Goal: Information Seeking & Learning: Learn about a topic

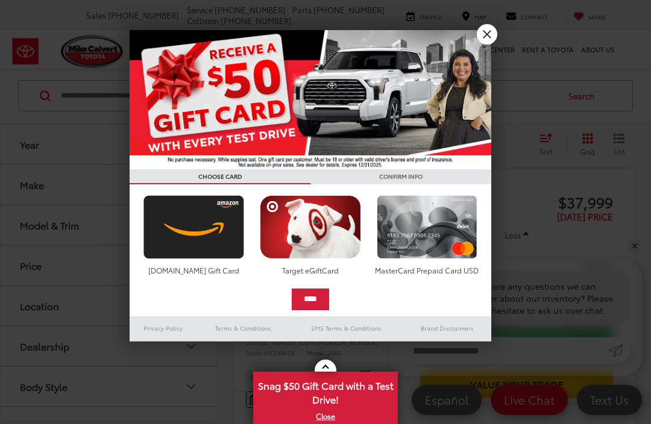
scroll to position [58, 0]
click at [331, 418] on link "X" at bounding box center [325, 416] width 142 height 13
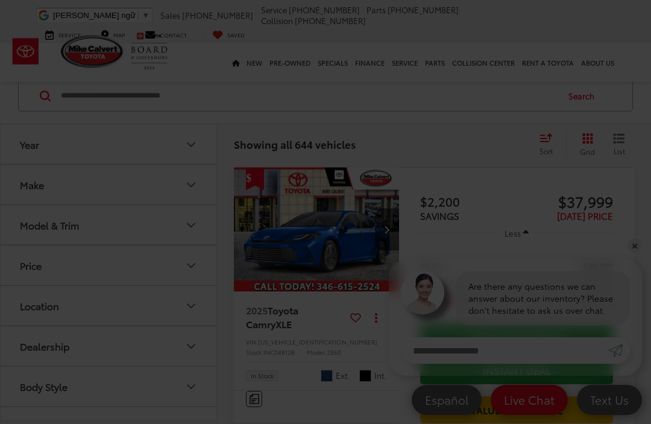
click at [321, 420] on div at bounding box center [325, 212] width 651 height 424
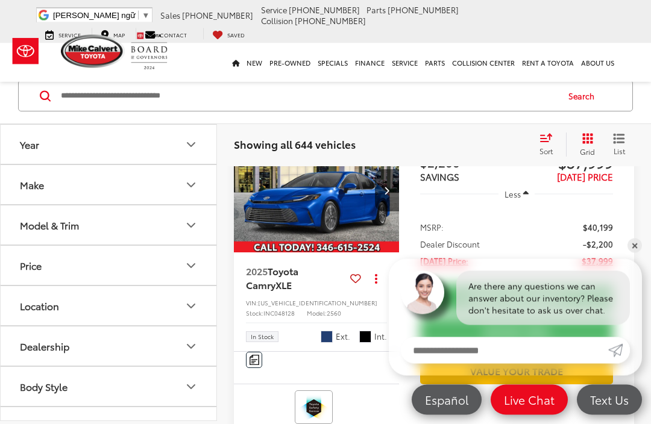
scroll to position [97, 0]
click at [198, 229] on button "Model & Trim" at bounding box center [109, 224] width 217 height 39
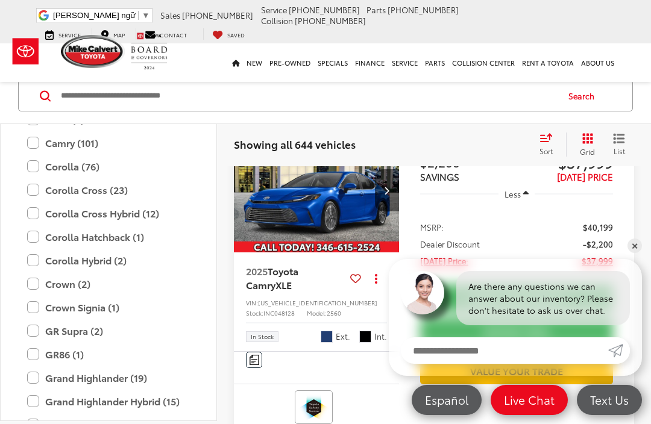
scroll to position [217, 0]
click at [104, 190] on label "Corolla Cross (23)" at bounding box center [108, 189] width 163 height 21
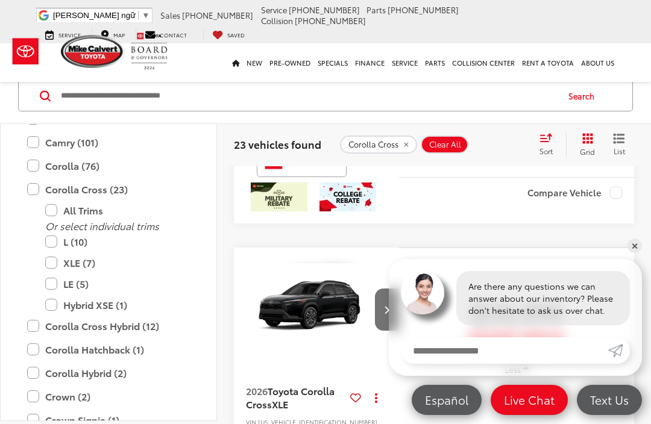
scroll to position [3432, 0]
click at [474, 62] on li at bounding box center [516, 62] width 193 height 0
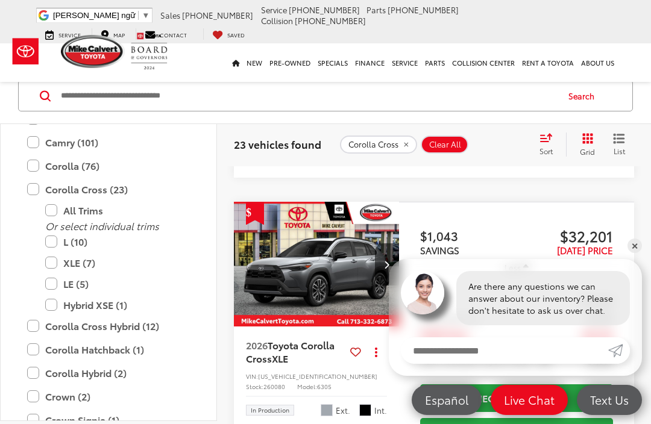
scroll to position [3935, 0]
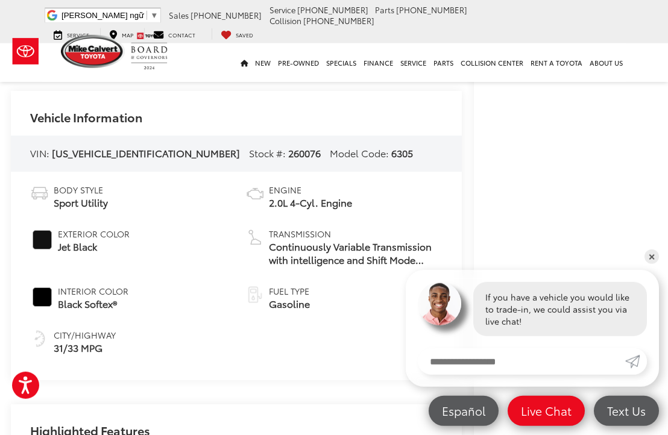
scroll to position [342, 1]
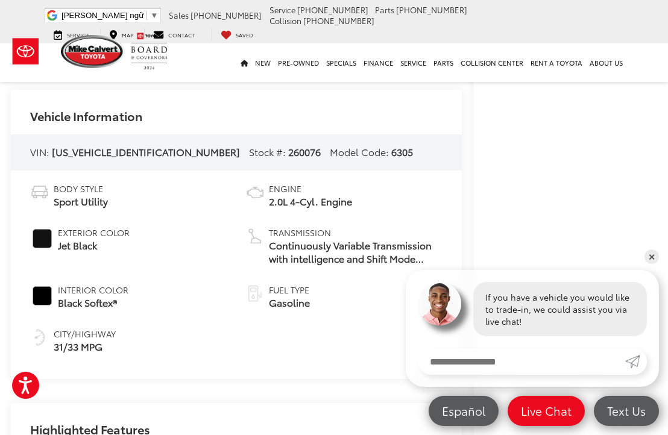
click at [77, 183] on span "Body Style" at bounding box center [81, 189] width 54 height 12
click at [96, 183] on span "Body Style" at bounding box center [81, 189] width 54 height 12
click at [50, 229] on span "#121212" at bounding box center [42, 238] width 19 height 19
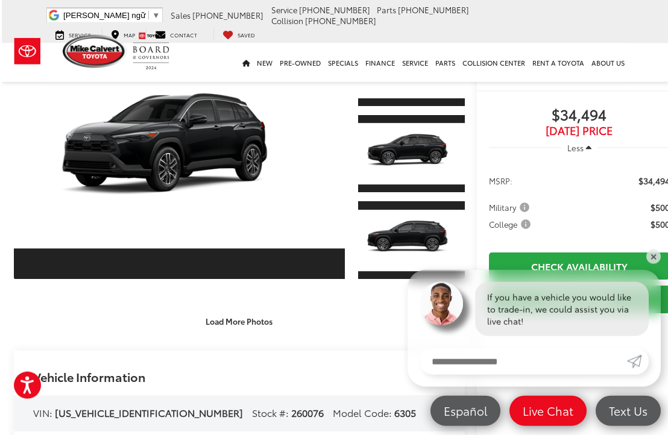
scroll to position [81, 0]
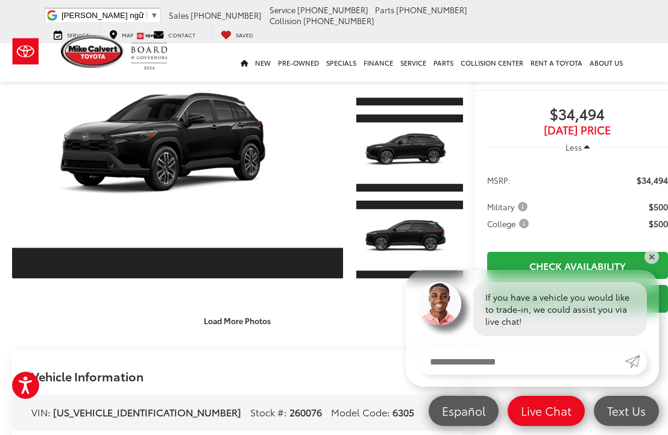
click at [181, 146] on link "Expand Photo 0" at bounding box center [177, 153] width 331 height 252
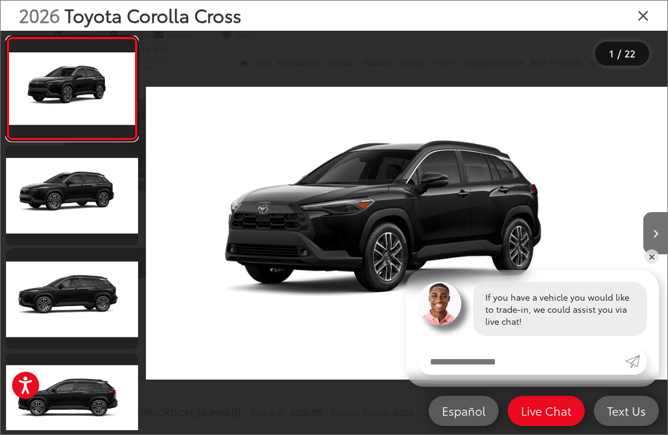
scroll to position [0, 0]
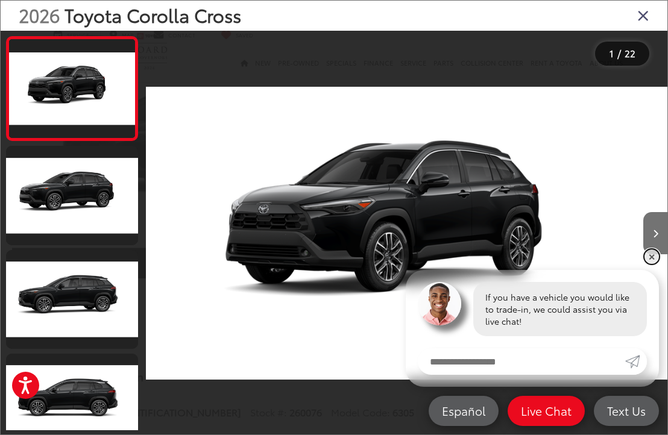
click at [655, 260] on link "✕" at bounding box center [651, 256] width 14 height 14
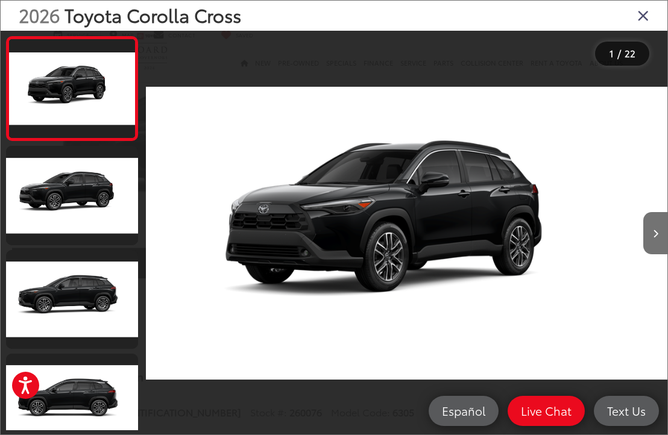
click at [660, 252] on button "Next image" at bounding box center [655, 233] width 24 height 42
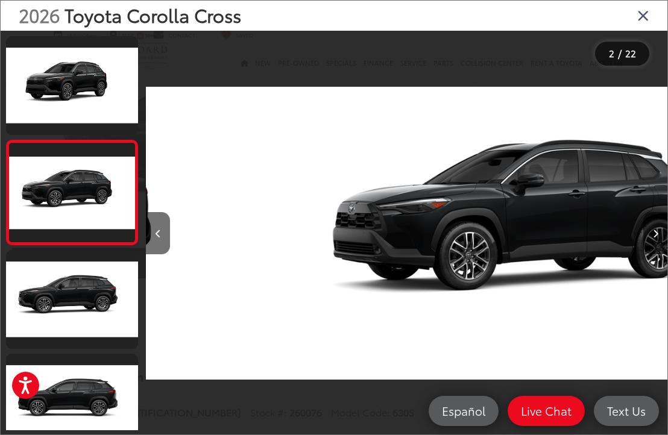
scroll to position [0, 521]
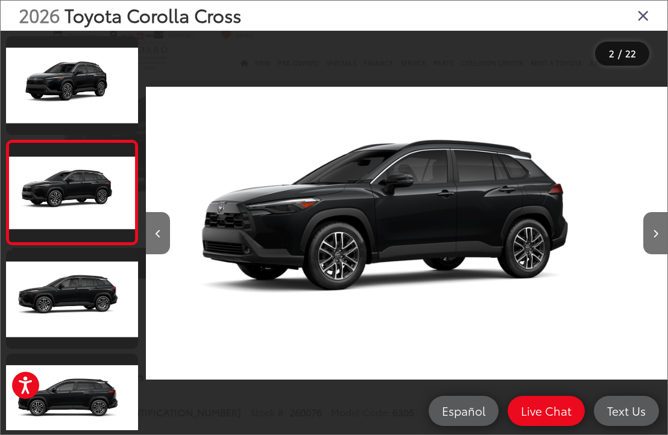
click at [658, 247] on button "Next image" at bounding box center [655, 233] width 24 height 42
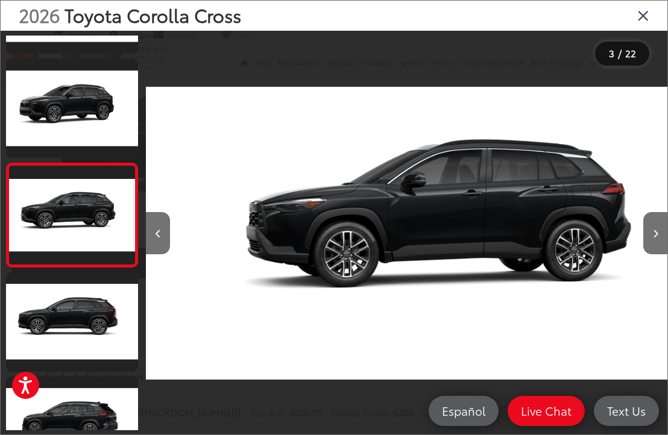
scroll to position [0, 1042]
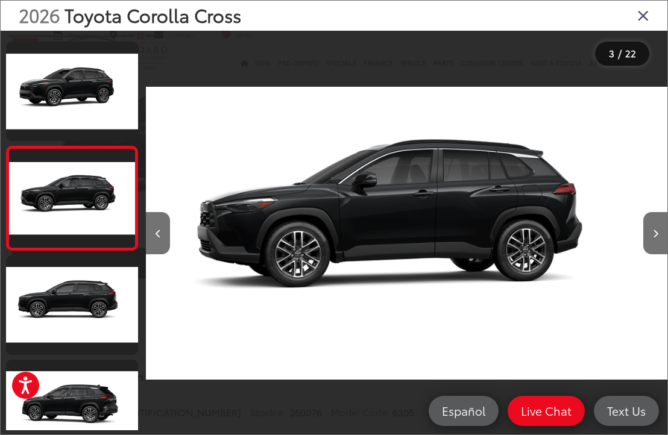
click at [659, 249] on button "Next image" at bounding box center [655, 233] width 24 height 42
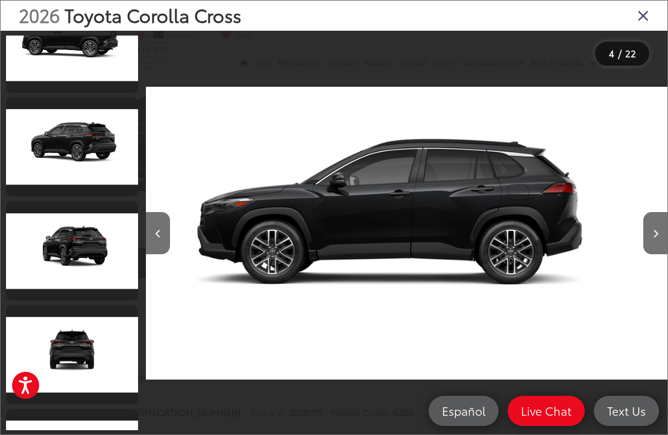
scroll to position [465, 0]
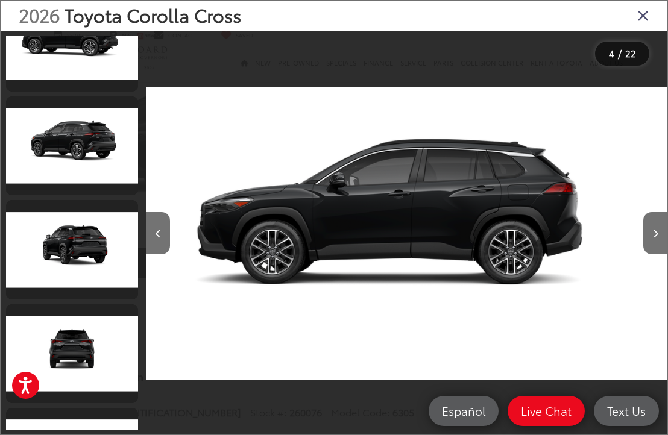
click at [78, 247] on link at bounding box center [72, 249] width 132 height 99
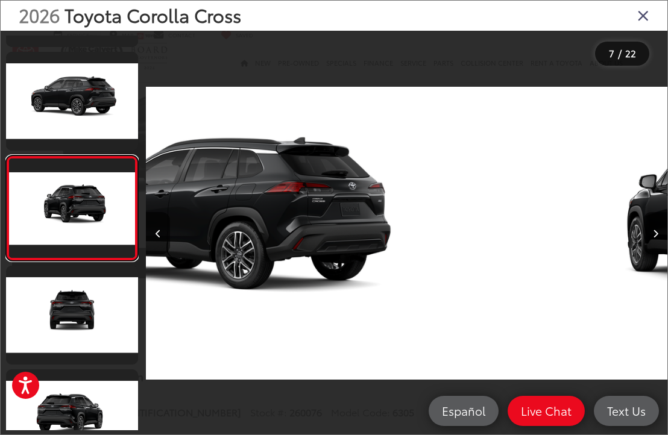
scroll to position [0, 3126]
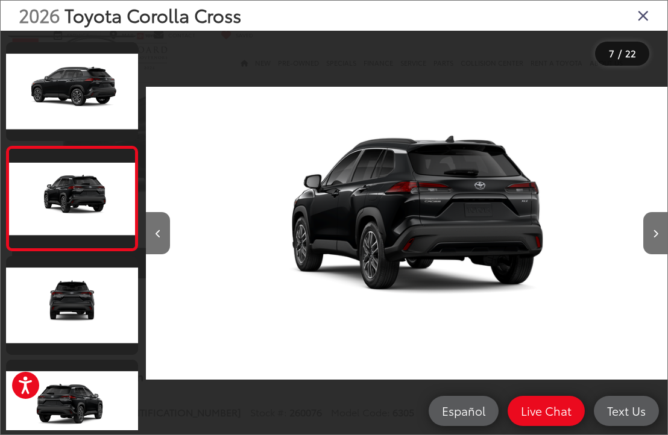
click at [105, 313] on link at bounding box center [72, 305] width 132 height 99
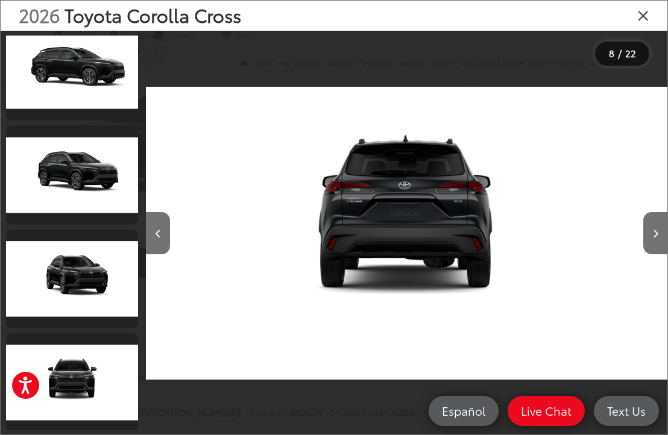
scroll to position [1371, 0]
click at [92, 278] on link at bounding box center [72, 279] width 132 height 99
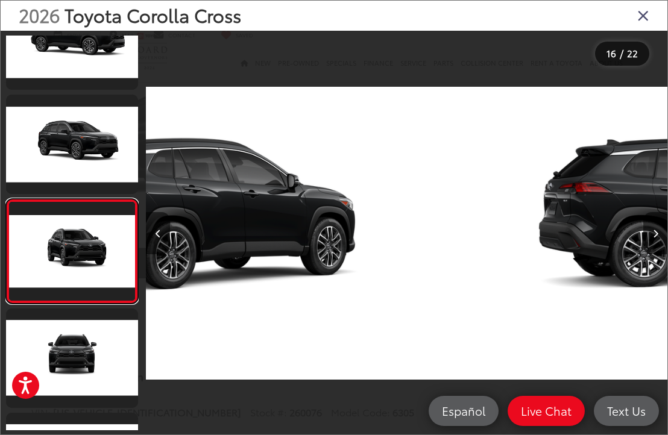
scroll to position [0, 0]
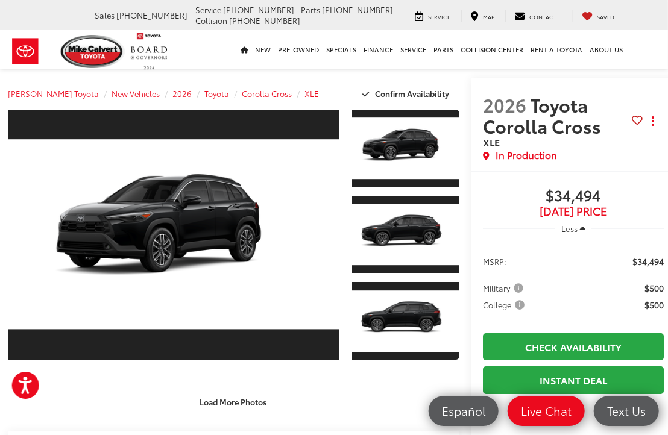
scroll to position [0, 5]
click at [161, 230] on link "Expand Photo 0" at bounding box center [172, 234] width 331 height 252
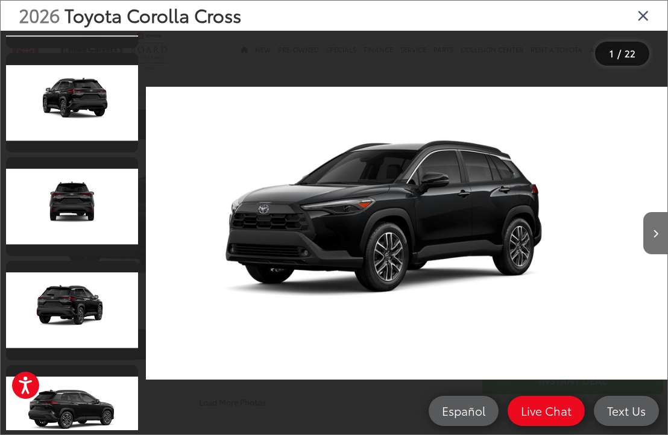
scroll to position [613, 0]
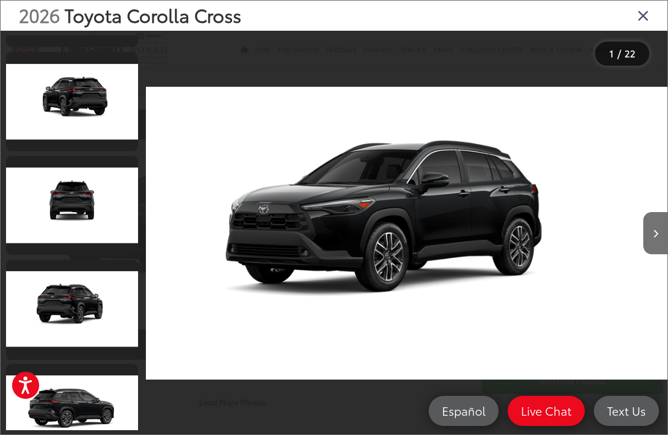
click at [84, 202] on link at bounding box center [72, 205] width 132 height 99
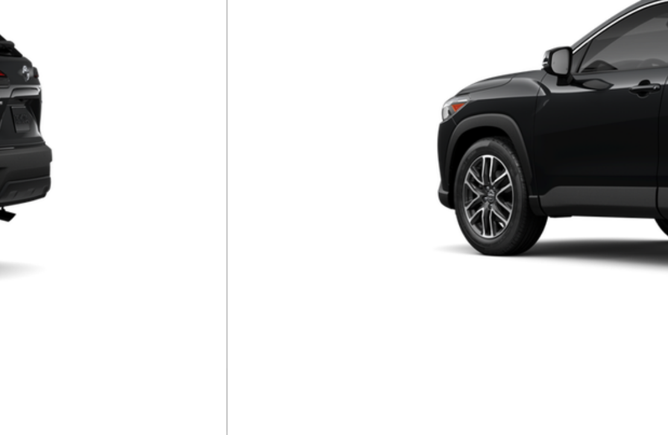
scroll to position [0, 0]
